Goal: Use online tool/utility: Utilize a website feature to perform a specific function

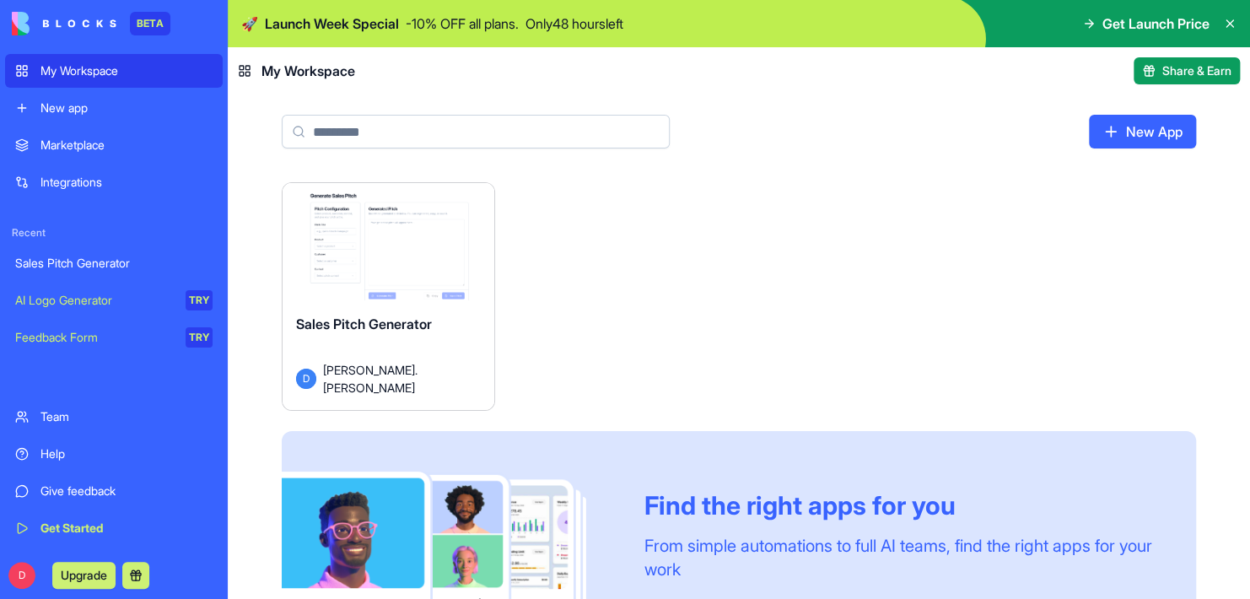
click at [381, 245] on button "Launch" at bounding box center [389, 249] width 127 height 34
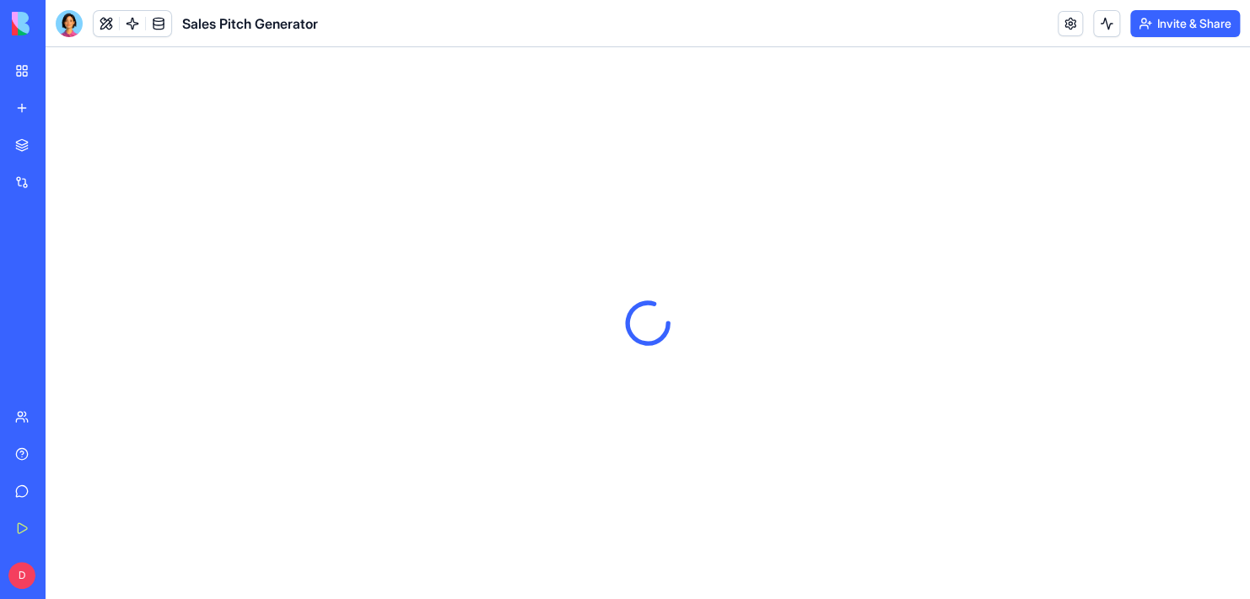
drag, startPoint x: 434, startPoint y: 272, endPoint x: 435, endPoint y: 262, distance: 10.3
click at [436, 261] on div at bounding box center [648, 323] width 1205 height 552
drag, startPoint x: 673, startPoint y: 210, endPoint x: 295, endPoint y: 275, distance: 382.7
click at [673, 210] on div at bounding box center [648, 323] width 1205 height 552
click at [62, 263] on div "Sales Pitch Generator" at bounding box center [38, 263] width 47 height 17
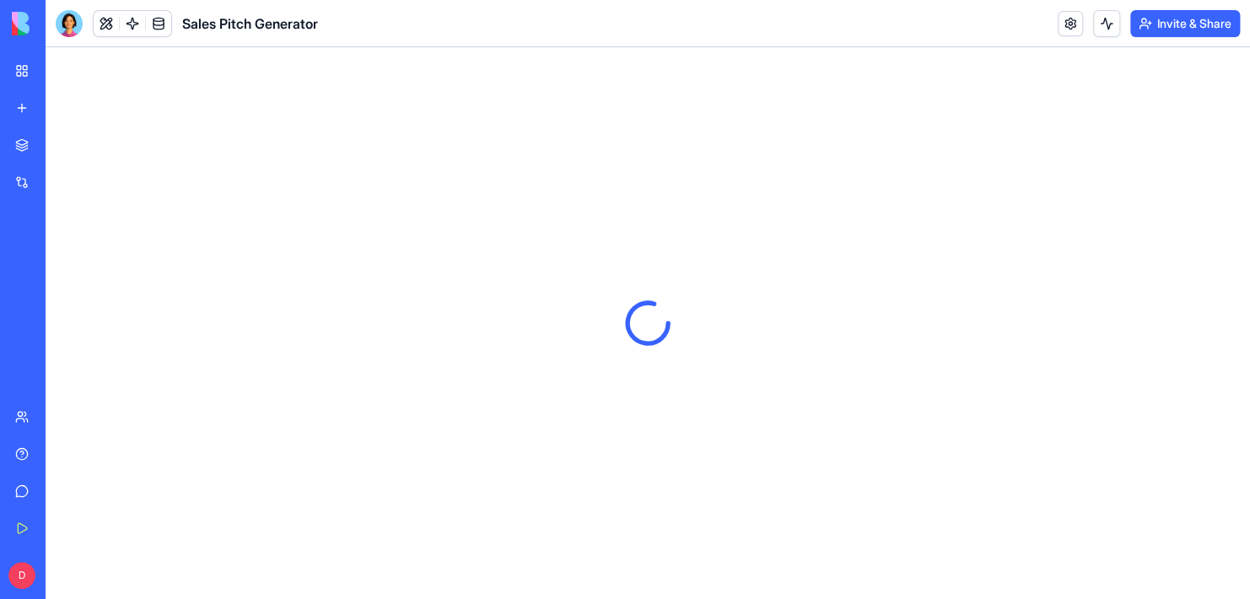
click at [515, 201] on div at bounding box center [648, 323] width 1205 height 552
drag, startPoint x: 446, startPoint y: 353, endPoint x: 641, endPoint y: 261, distance: 215.5
click at [446, 349] on div at bounding box center [648, 323] width 1205 height 552
click at [108, 27] on button at bounding box center [106, 23] width 25 height 25
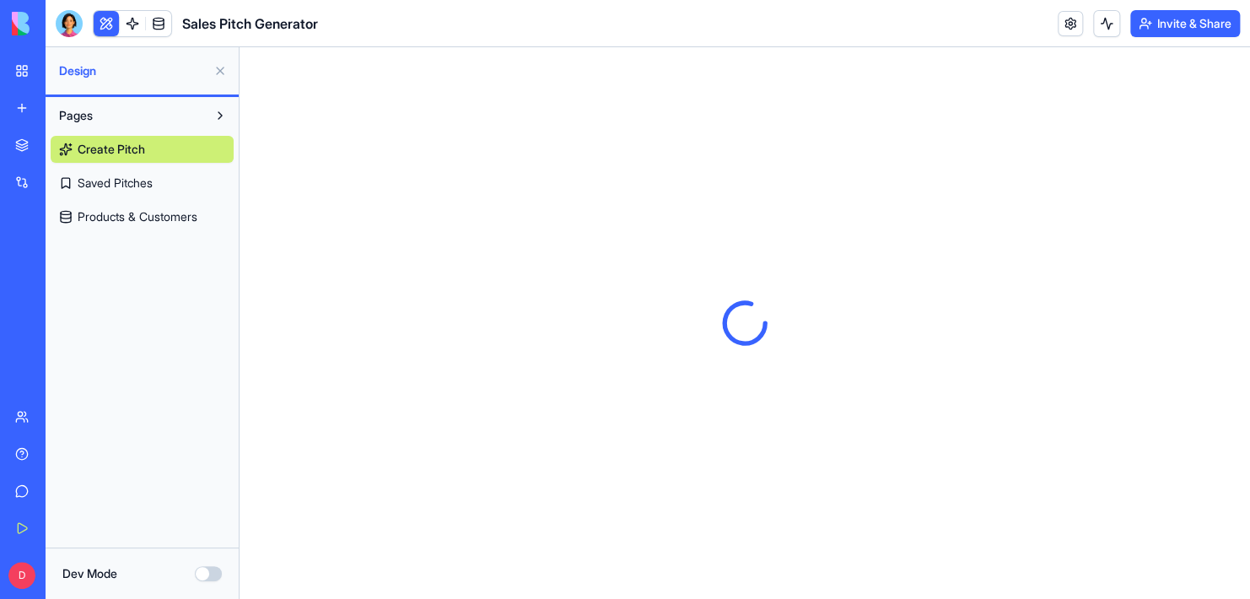
click at [134, 25] on link at bounding box center [132, 23] width 25 height 25
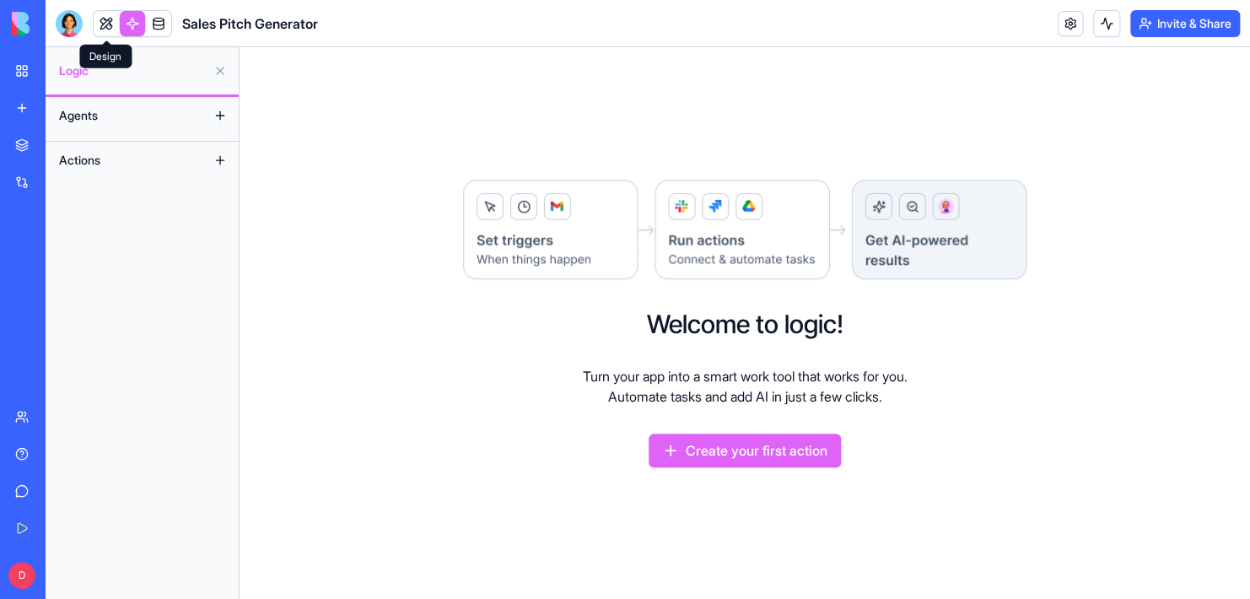
click at [109, 24] on link at bounding box center [106, 23] width 25 height 25
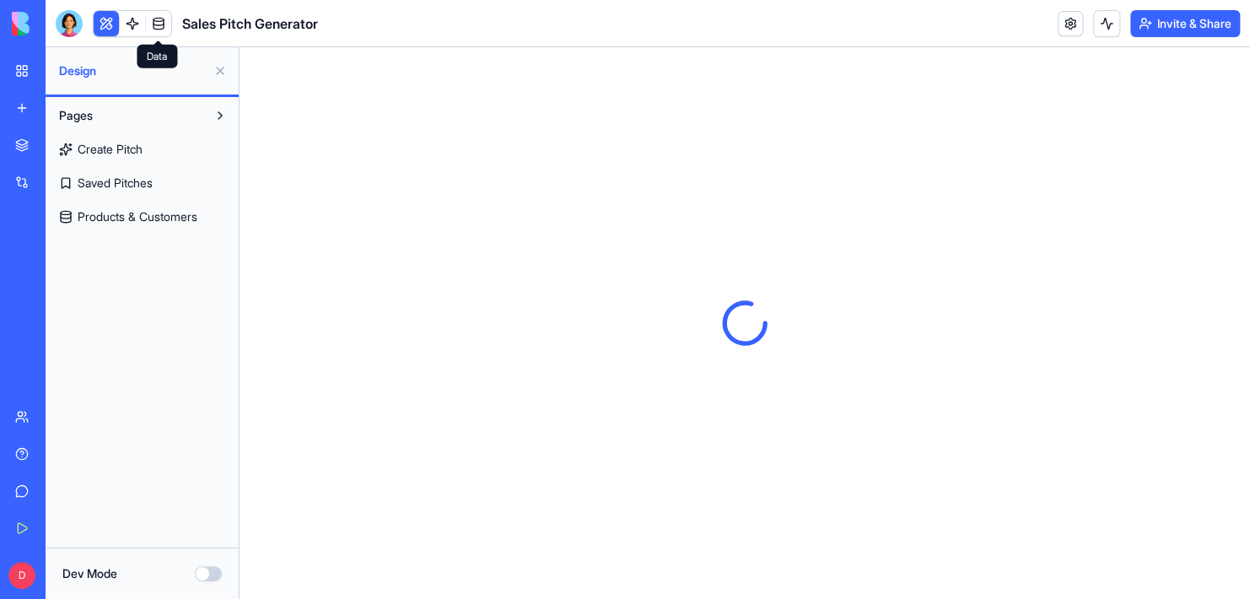
click at [159, 24] on link at bounding box center [158, 23] width 25 height 25
